Goal: Task Accomplishment & Management: Use online tool/utility

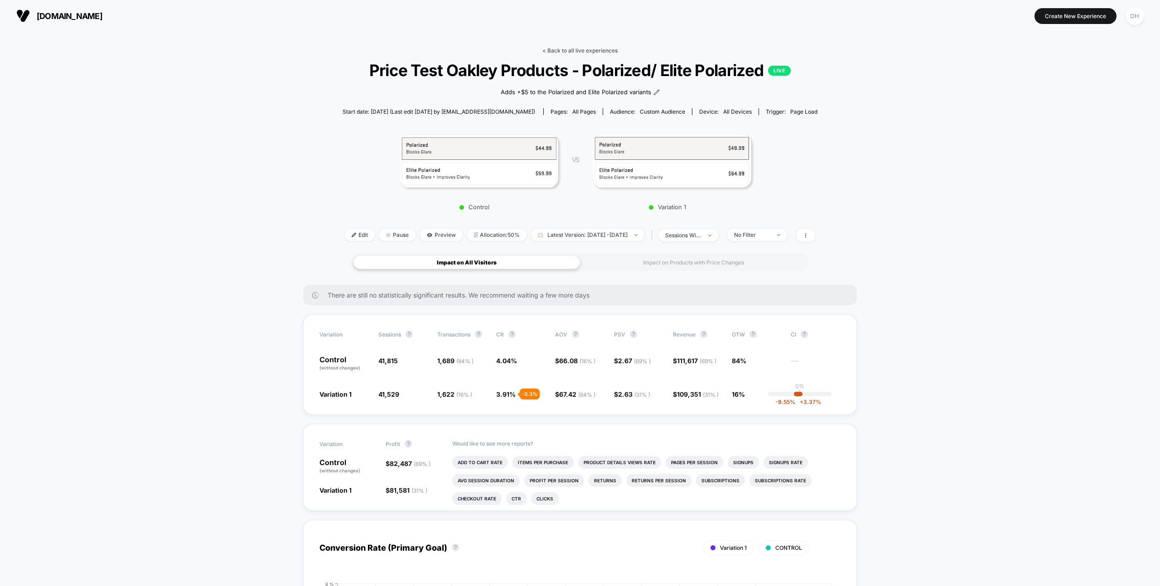
click at [592, 51] on link "< Back to all live experiences" at bounding box center [579, 50] width 75 height 7
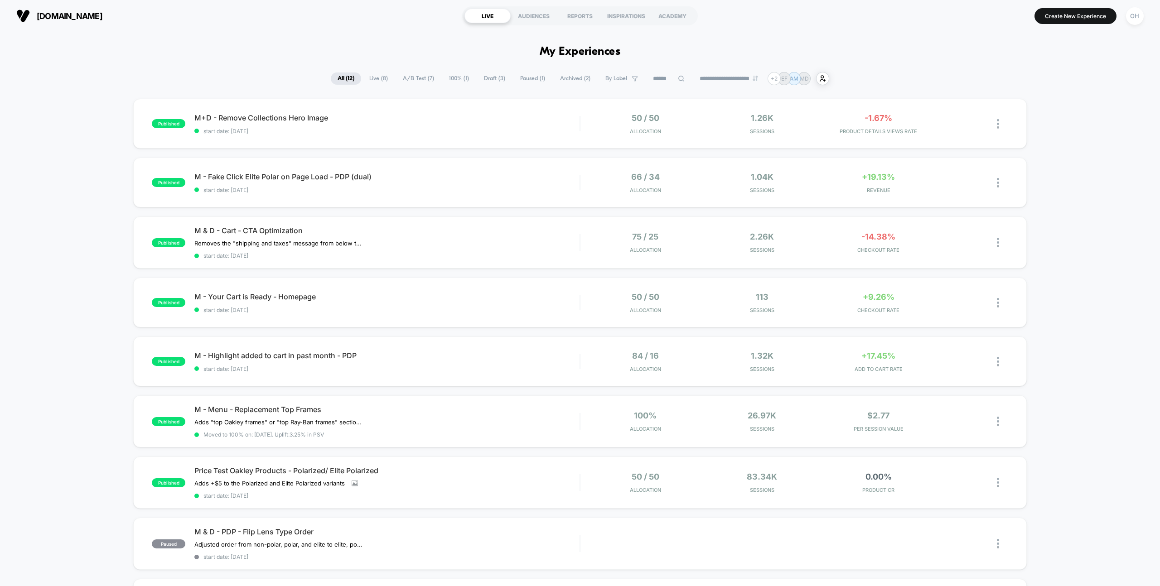
click at [654, 74] on input at bounding box center [668, 78] width 45 height 11
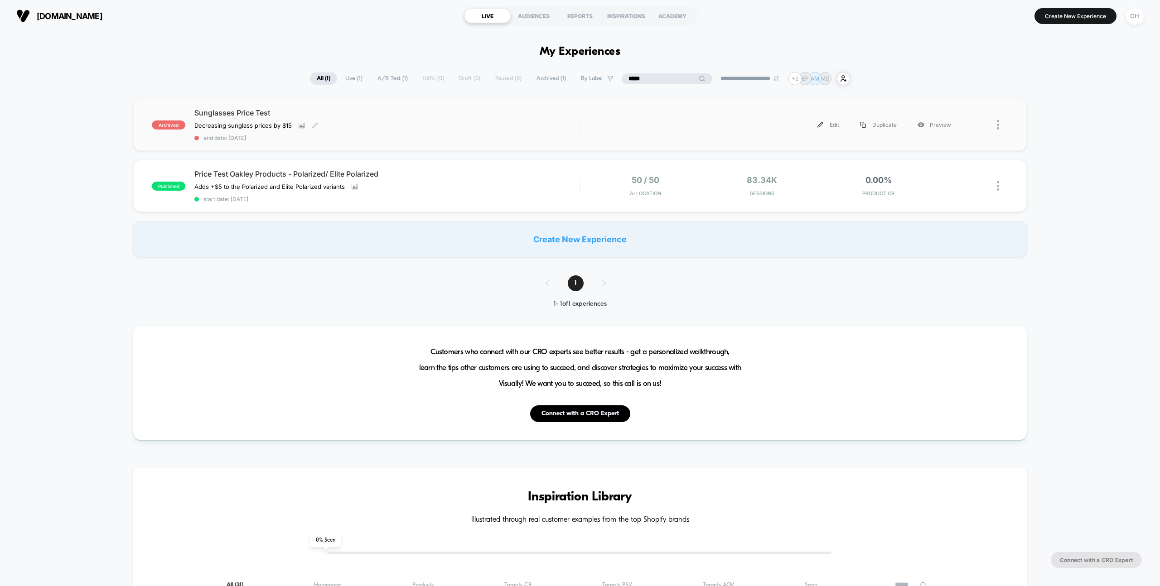
type input "*****"
click at [481, 133] on div "Sunglasses Price Test Decreasing sunglass prices by $15﻿ Click to view images C…" at bounding box center [386, 124] width 385 height 33
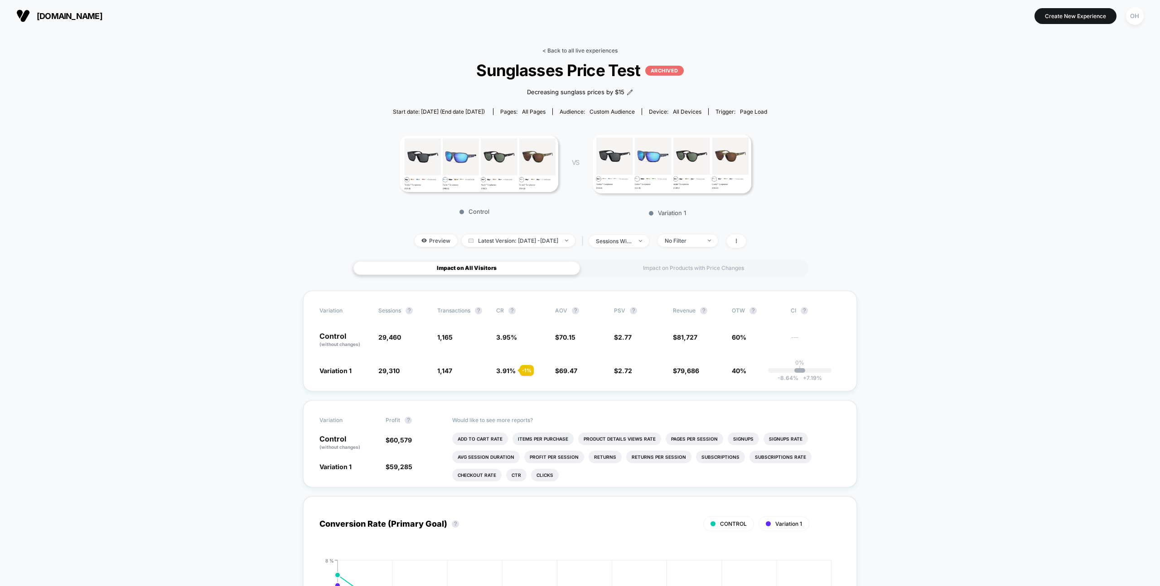
click at [557, 50] on link "< Back to all live experiences" at bounding box center [579, 50] width 75 height 7
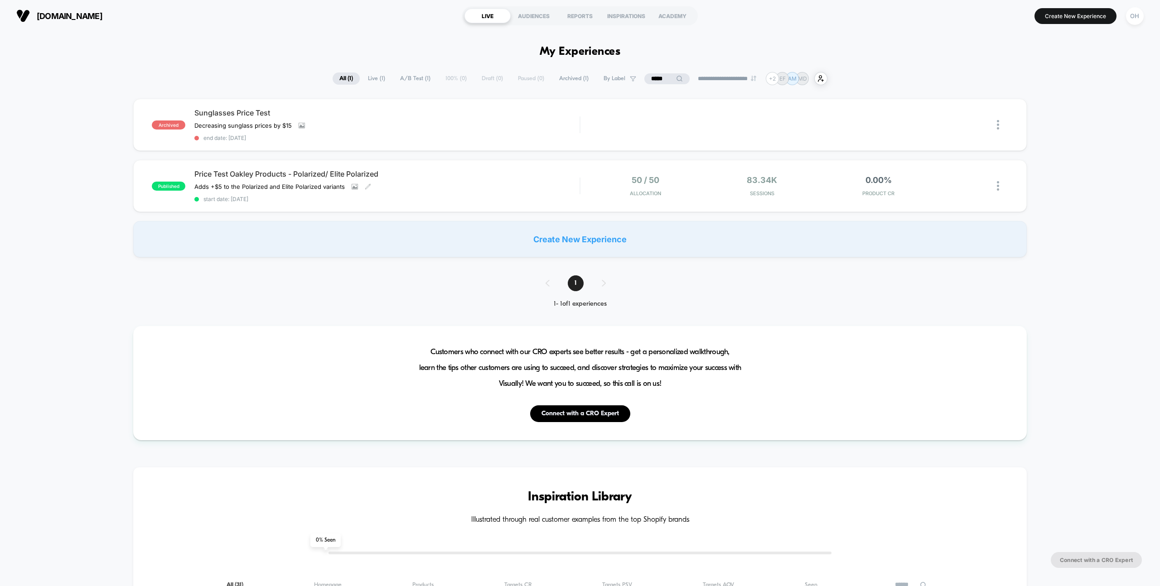
click at [429, 184] on div "Adds +$5 to the Polarized and Elite Polarized variants﻿ Click to view images Cl…" at bounding box center [329, 186] width 270 height 7
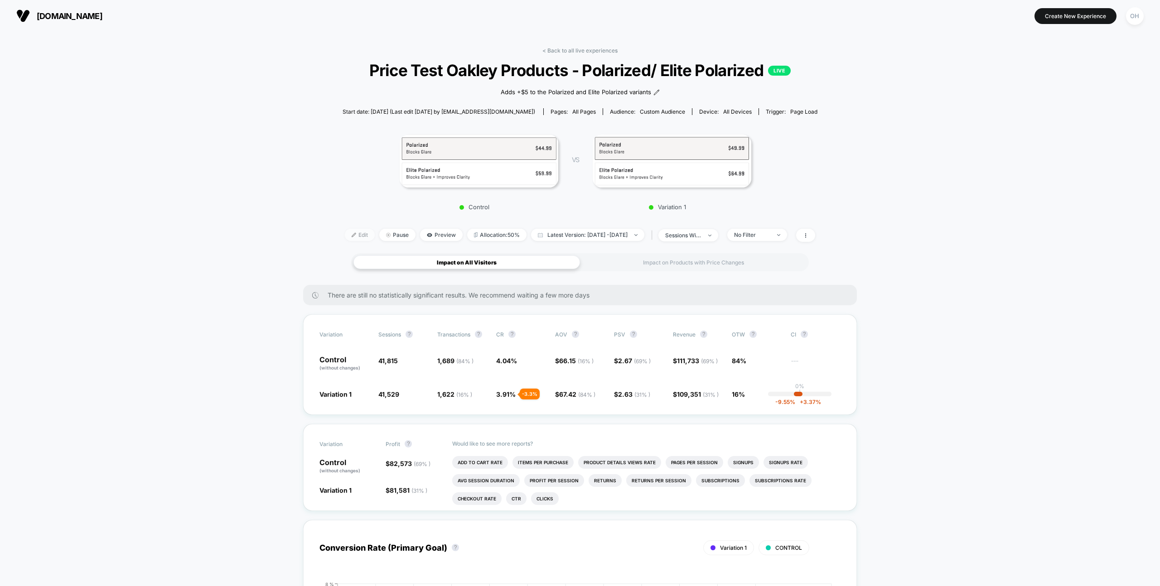
click at [345, 237] on span "Edit" at bounding box center [360, 235] width 30 height 12
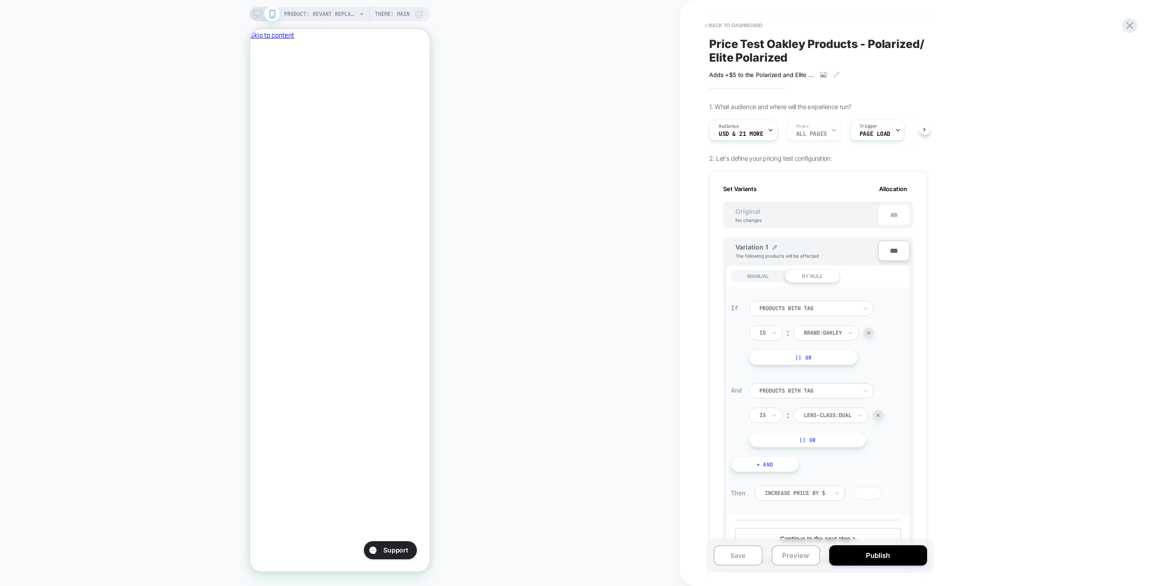
drag, startPoint x: 795, startPoint y: 562, endPoint x: 807, endPoint y: 520, distance: 43.6
click at [795, 562] on button "Preview" at bounding box center [796, 556] width 49 height 20
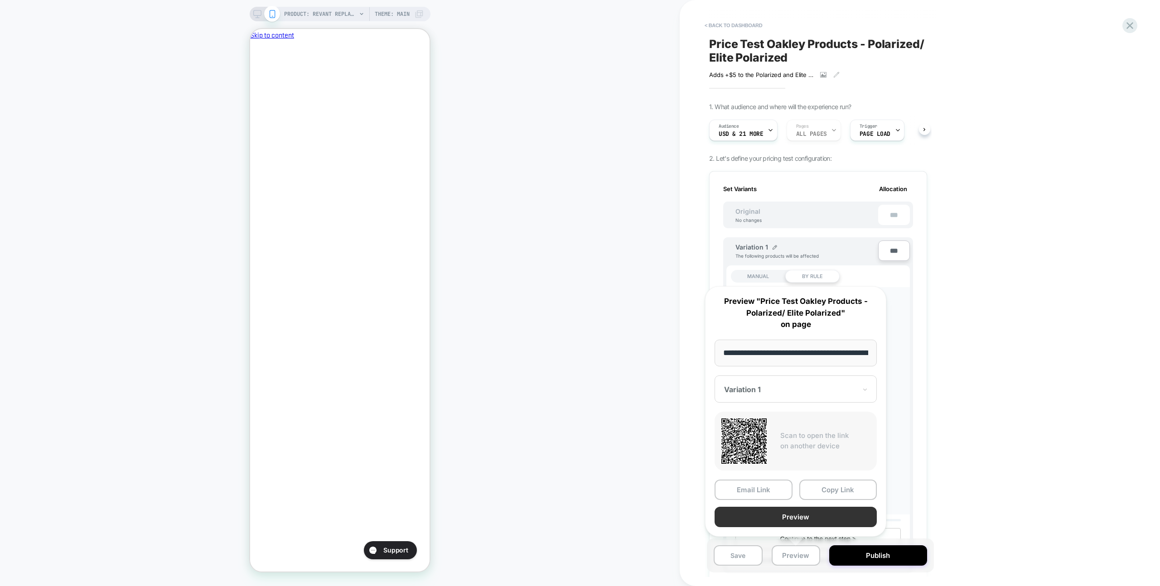
click at [807, 520] on button "Preview" at bounding box center [796, 517] width 162 height 20
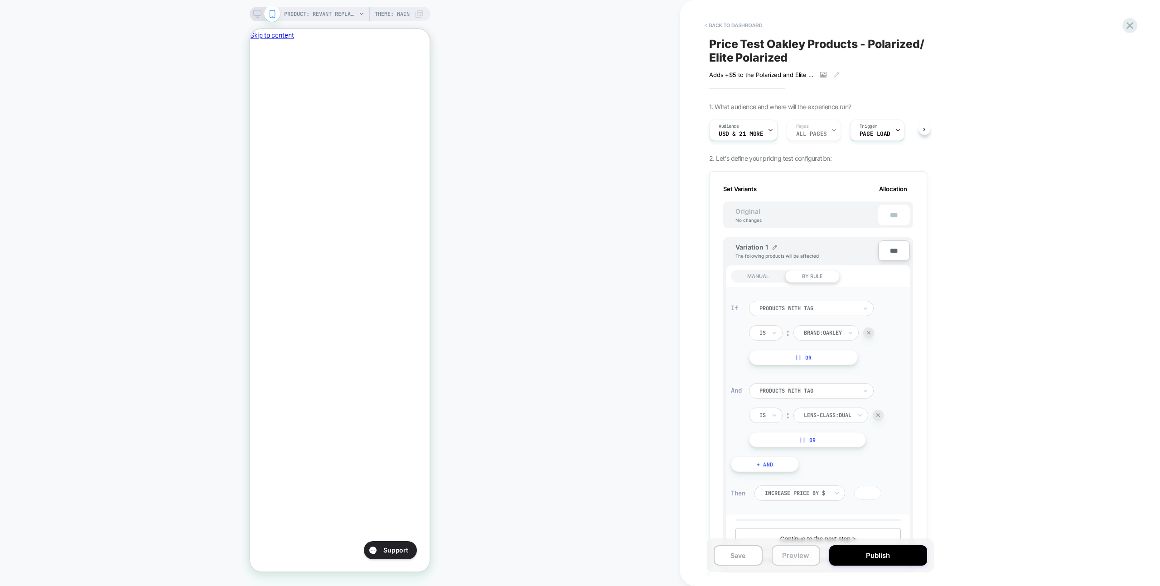
click at [792, 562] on button "Preview" at bounding box center [796, 556] width 49 height 20
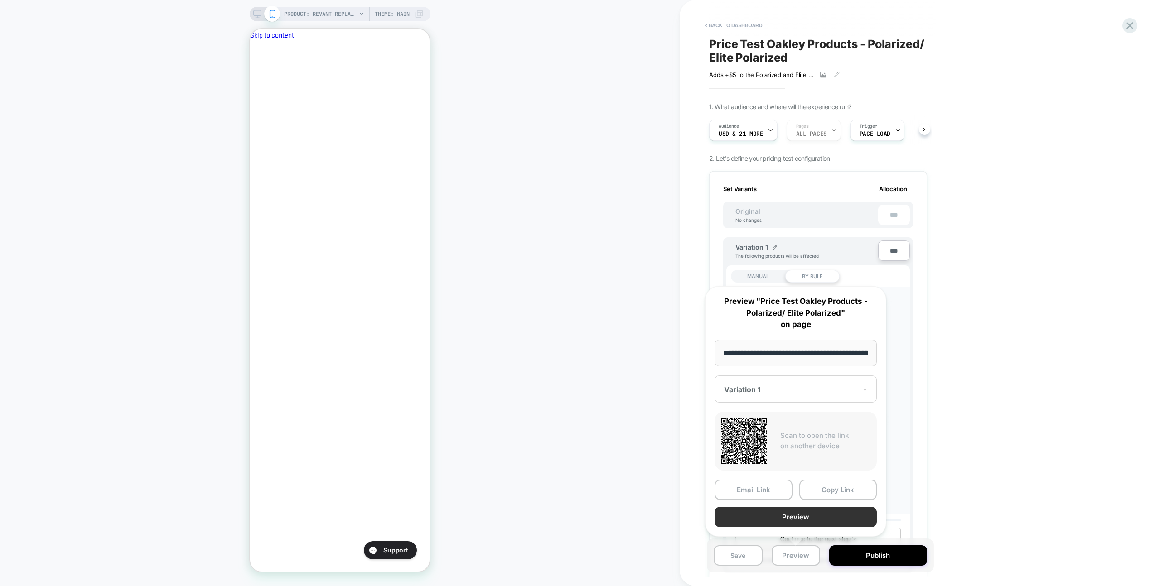
scroll to position [0, 156]
click at [794, 514] on button "Preview" at bounding box center [796, 517] width 162 height 20
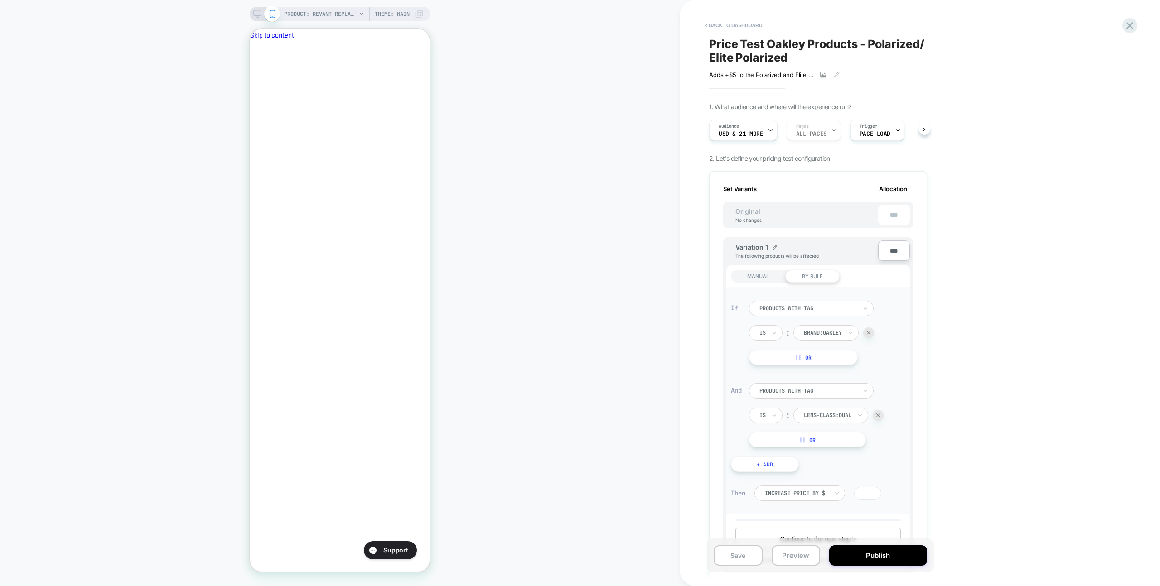
scroll to position [0, 0]
click at [258, 18] on div "PRODUCT: Revant Replacement Lenses for Oakley Holbrook OO9102 Theme: MAIN" at bounding box center [340, 14] width 181 height 14
click at [257, 16] on icon at bounding box center [257, 14] width 8 height 8
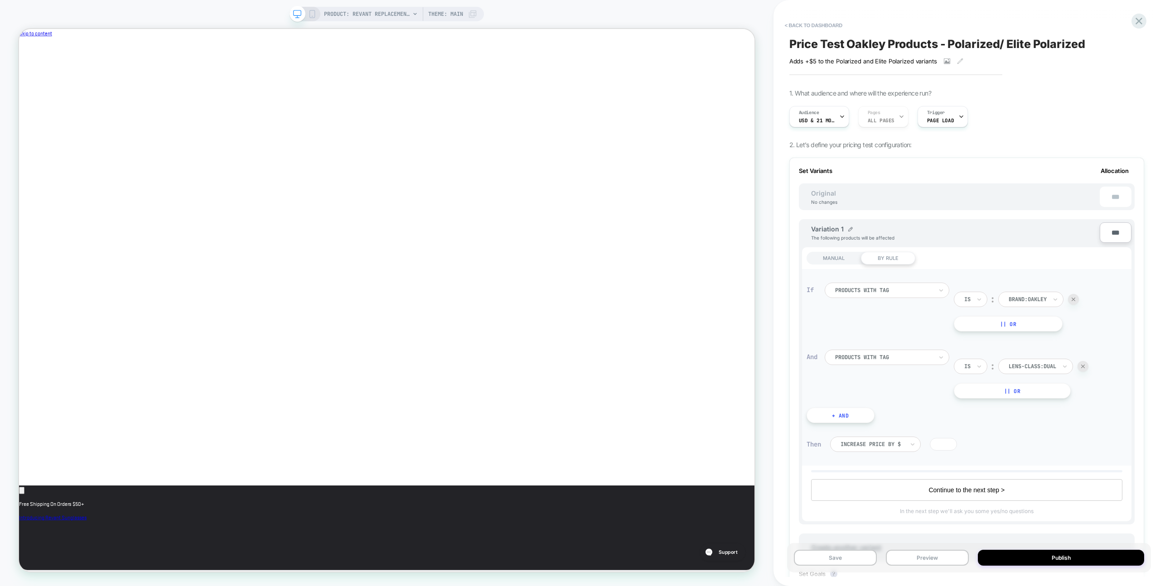
scroll to position [0, 304]
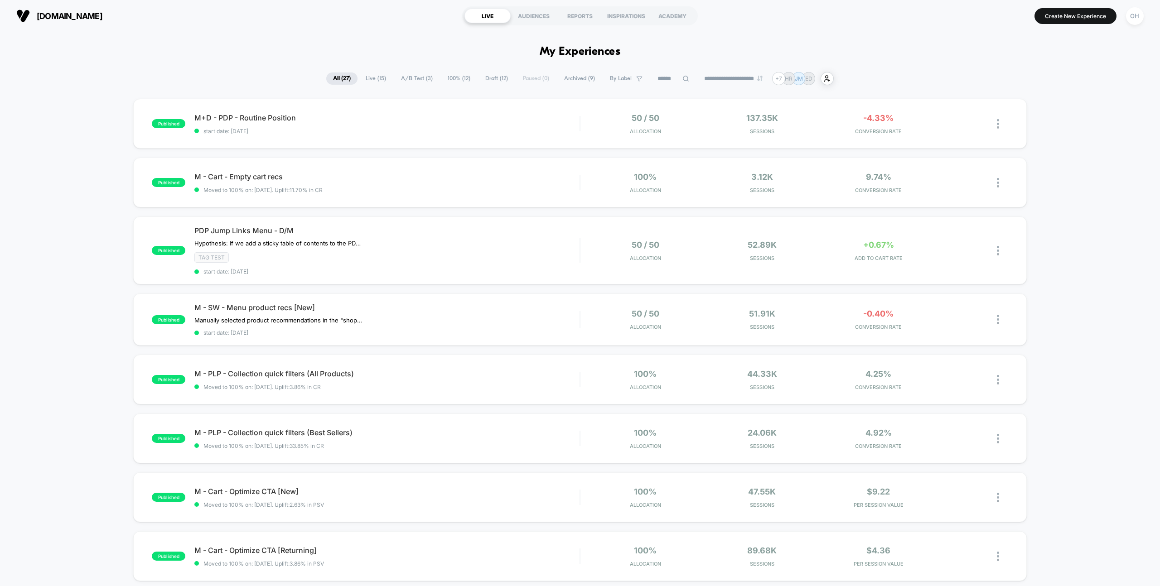
click at [1058, 24] on section "Create New Experience OH" at bounding box center [959, 16] width 373 height 23
click at [1051, 8] on button "Create New Experience" at bounding box center [1075, 16] width 82 height 16
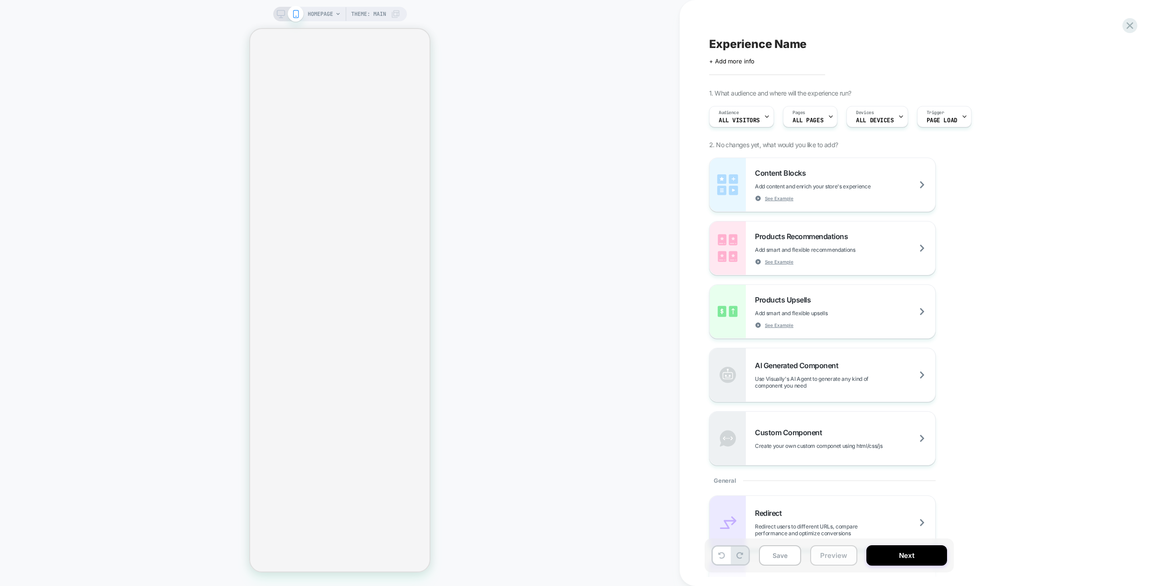
click at [841, 552] on button "Preview" at bounding box center [833, 556] width 47 height 20
drag, startPoint x: 843, startPoint y: 563, endPoint x: 845, endPoint y: 551, distance: 12.3
click at [843, 563] on button "Preview" at bounding box center [833, 556] width 47 height 20
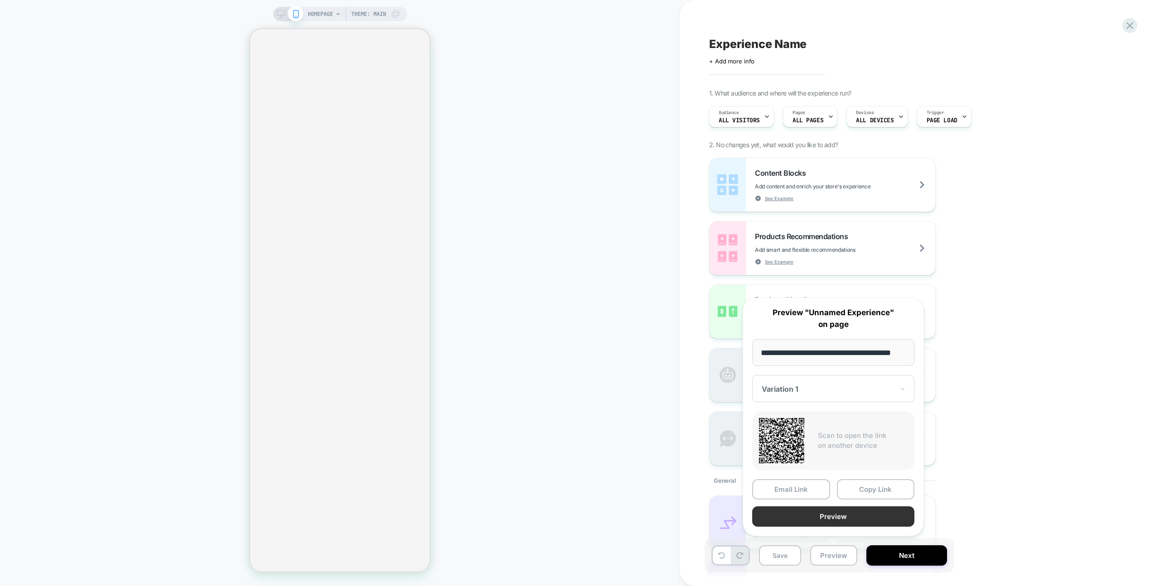
click at [845, 526] on button "Preview" at bounding box center [833, 517] width 162 height 20
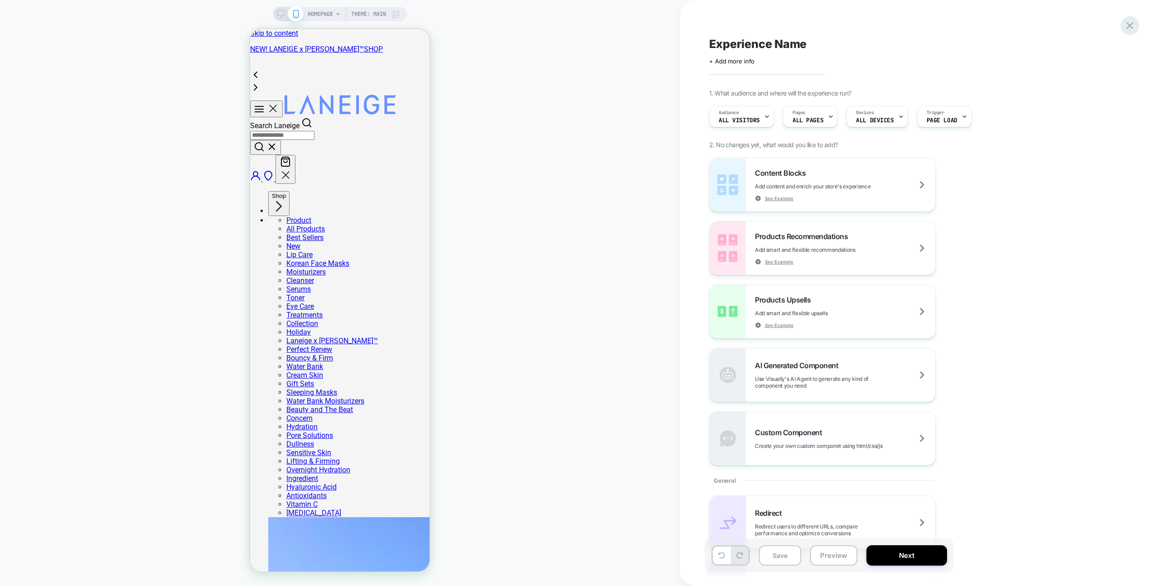
click at [1125, 23] on icon at bounding box center [1130, 25] width 12 height 12
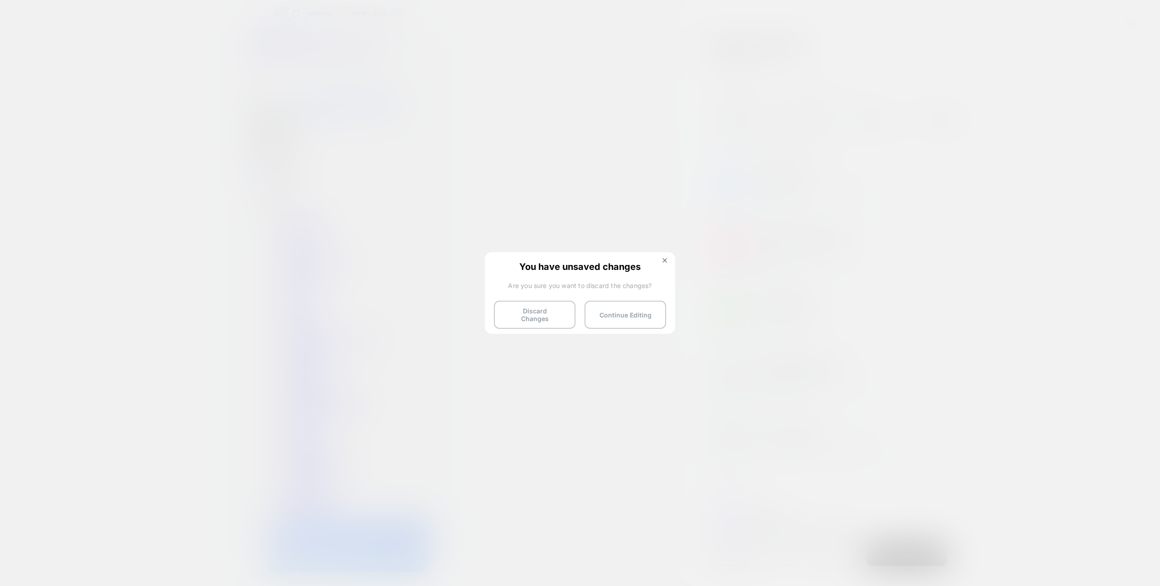
drag, startPoint x: 567, startPoint y: 316, endPoint x: 697, endPoint y: 192, distance: 179.5
click at [567, 315] on button "Discard Changes" at bounding box center [535, 315] width 82 height 28
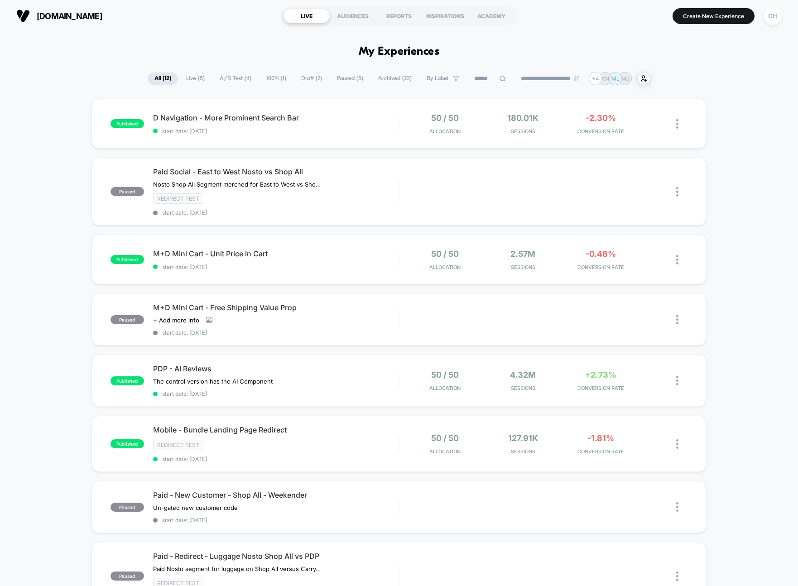
click at [481, 77] on input at bounding box center [490, 78] width 45 height 11
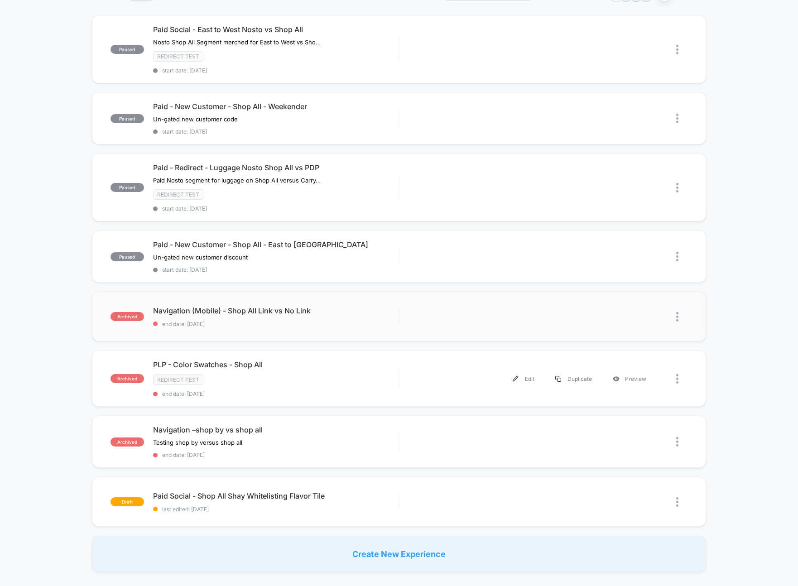
scroll to position [121, 0]
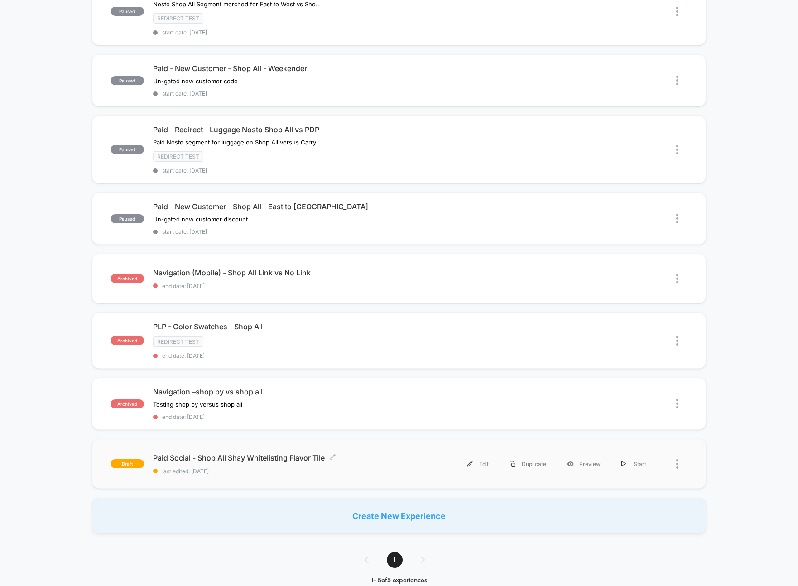
type input "********"
click at [381, 470] on span "last edited: [DATE]" at bounding box center [276, 471] width 246 height 7
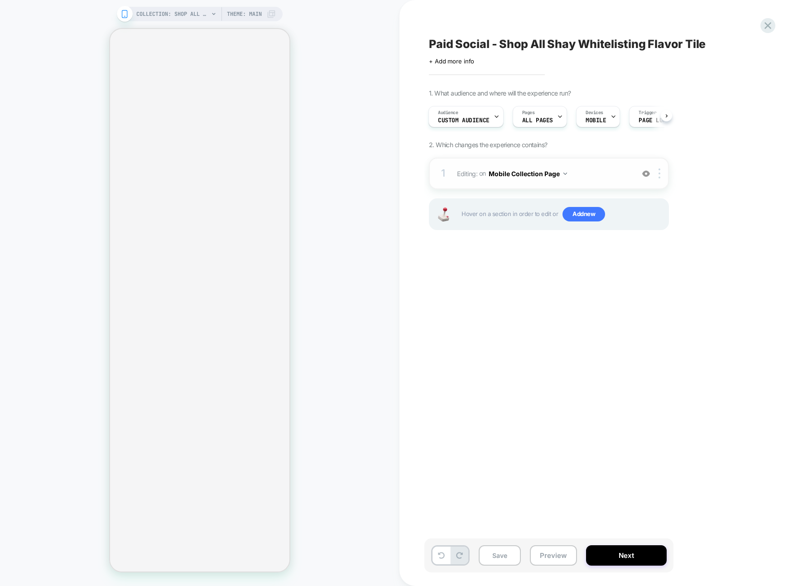
click at [597, 168] on span "Editing : on Mobile Collection Page" at bounding box center [543, 173] width 173 height 13
click at [598, 172] on span "Editing : on Mobile Collection Page" at bounding box center [543, 173] width 173 height 13
click at [586, 174] on span "Editing : on Mobile Collection Page" at bounding box center [543, 173] width 173 height 13
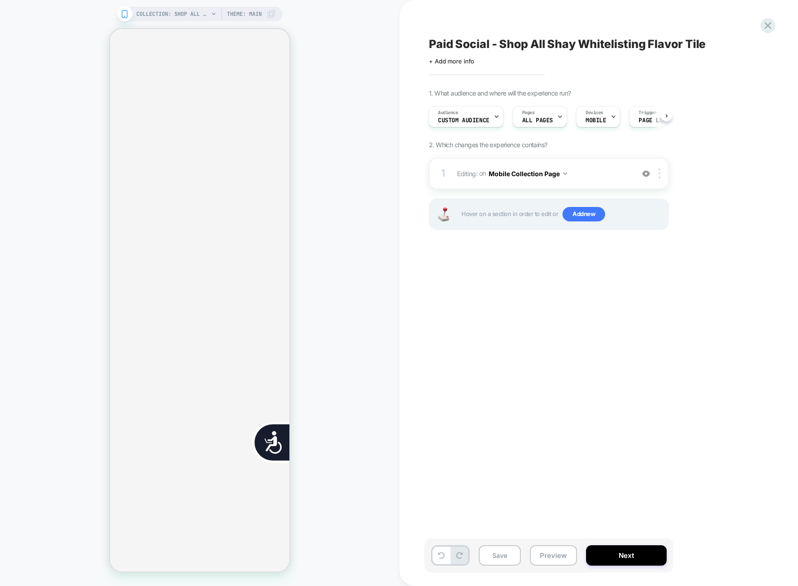
scroll to position [0, 0]
click at [643, 173] on img at bounding box center [647, 174] width 8 height 8
click at [648, 175] on img at bounding box center [647, 174] width 8 height 8
click at [614, 173] on span "Editing : on Mobile Collection Page" at bounding box center [543, 173] width 173 height 13
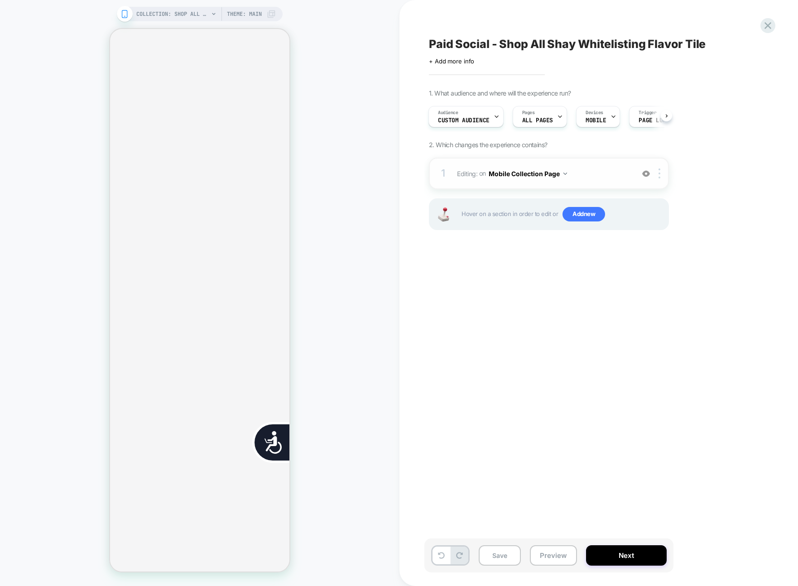
click at [615, 173] on span "Editing : on Mobile Collection Page" at bounding box center [543, 173] width 173 height 13
drag, startPoint x: 615, startPoint y: 173, endPoint x: 627, endPoint y: 174, distance: 11.9
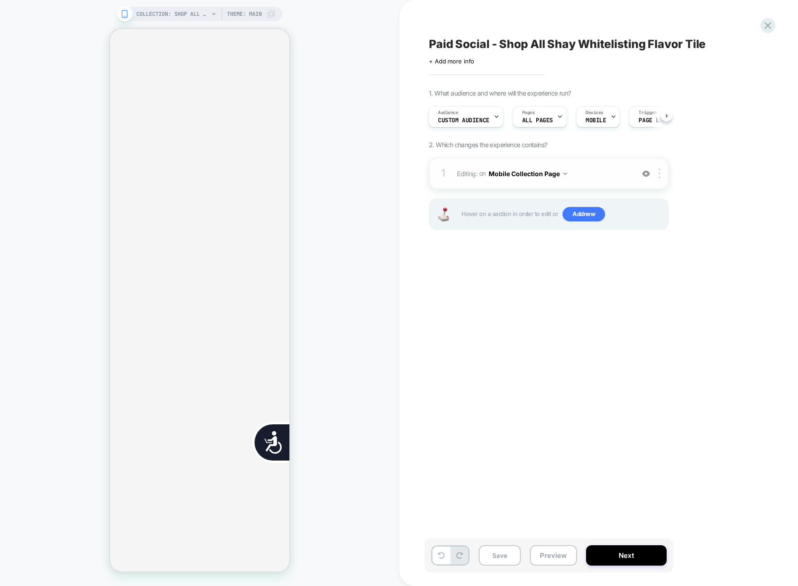
click at [615, 173] on span "Editing : on Mobile Collection Page" at bounding box center [543, 173] width 173 height 13
click at [664, 175] on div at bounding box center [661, 174] width 15 height 10
click at [663, 175] on div at bounding box center [661, 174] width 15 height 10
click at [661, 174] on div at bounding box center [661, 174] width 15 height 10
click at [597, 171] on span "Editing : on Mobile Collection Page" at bounding box center [543, 173] width 173 height 13
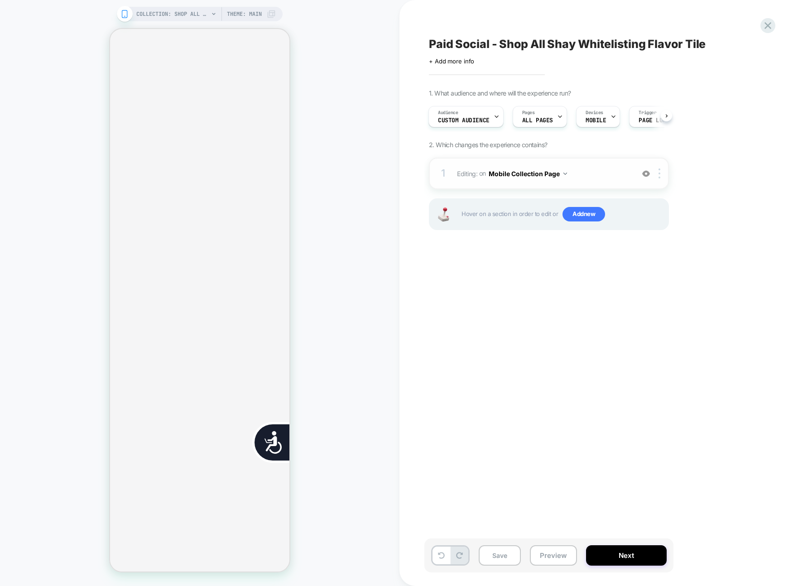
scroll to position [0, 0]
click at [597, 171] on span "Editing : on Mobile Collection Page" at bounding box center [543, 173] width 173 height 13
click at [605, 172] on span "Editing : on Mobile Collection Page" at bounding box center [543, 173] width 173 height 13
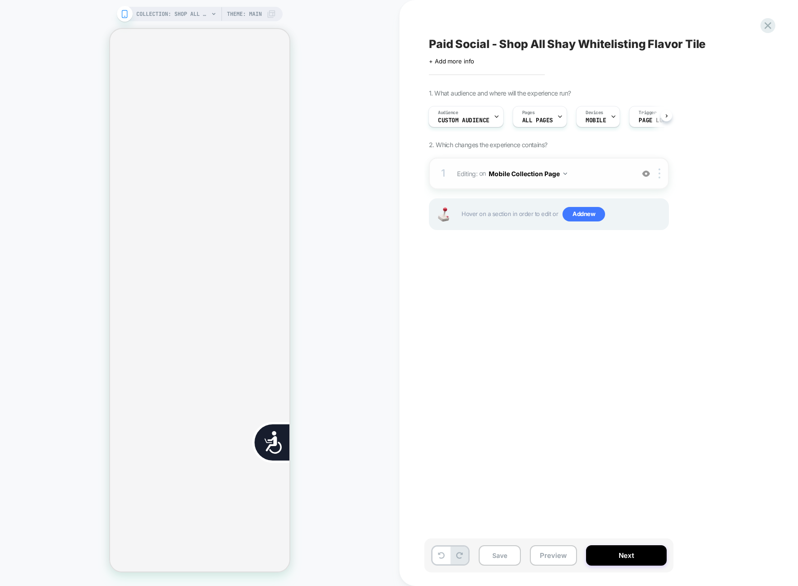
click at [605, 172] on span "Editing : on Mobile Collection Page" at bounding box center [543, 173] width 173 height 13
click at [616, 167] on span "Editing : on Mobile Collection Page" at bounding box center [543, 173] width 173 height 13
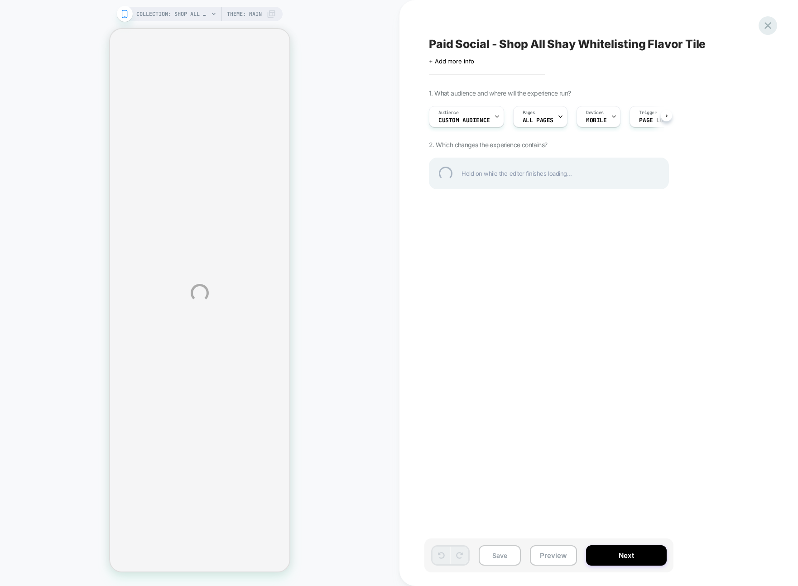
click at [773, 27] on div at bounding box center [768, 25] width 19 height 19
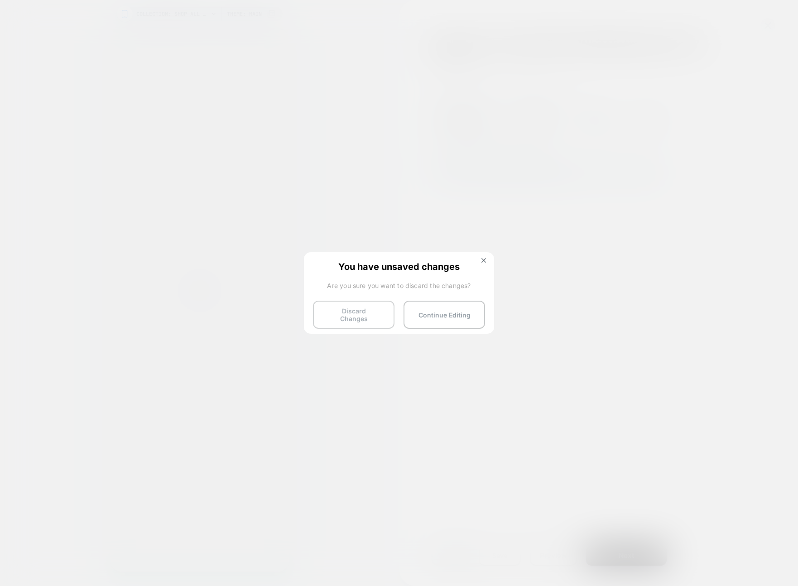
click at [357, 305] on button "Discard Changes" at bounding box center [354, 315] width 82 height 28
